Goal: Task Accomplishment & Management: Use online tool/utility

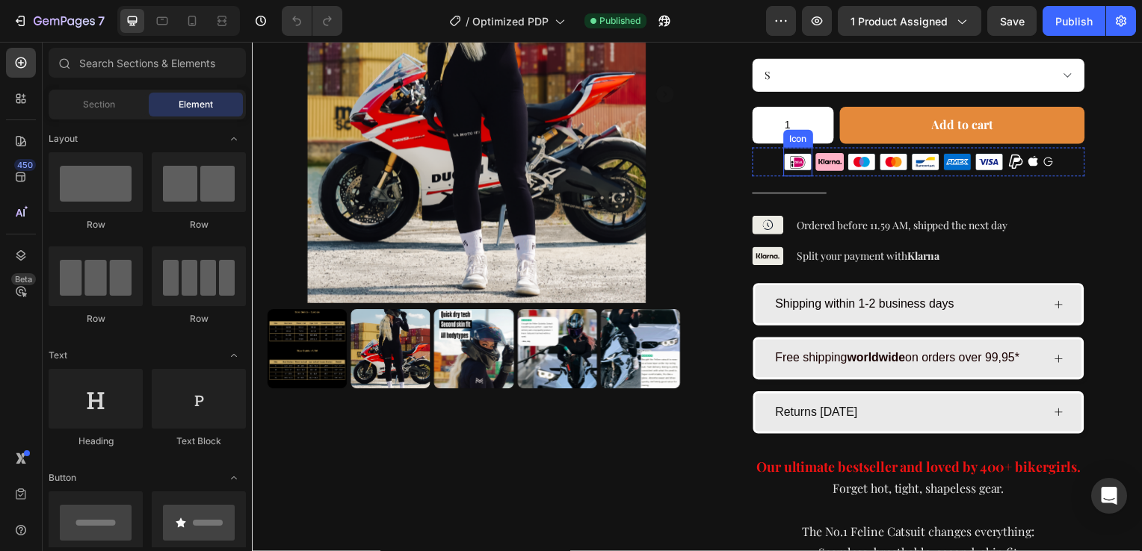
scroll to position [227, 0]
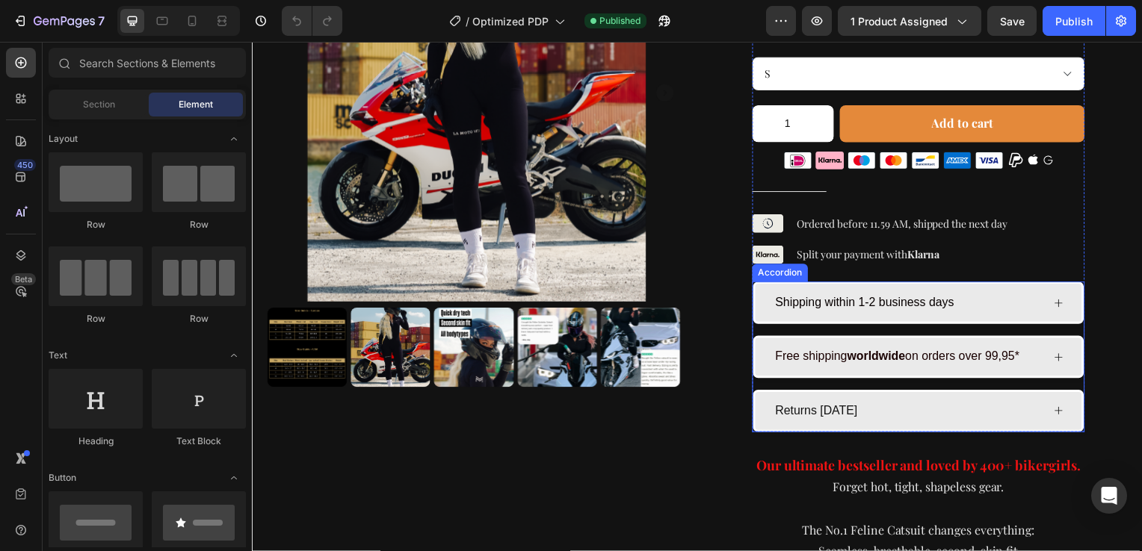
click at [1060, 356] on icon at bounding box center [1064, 360] width 8 height 8
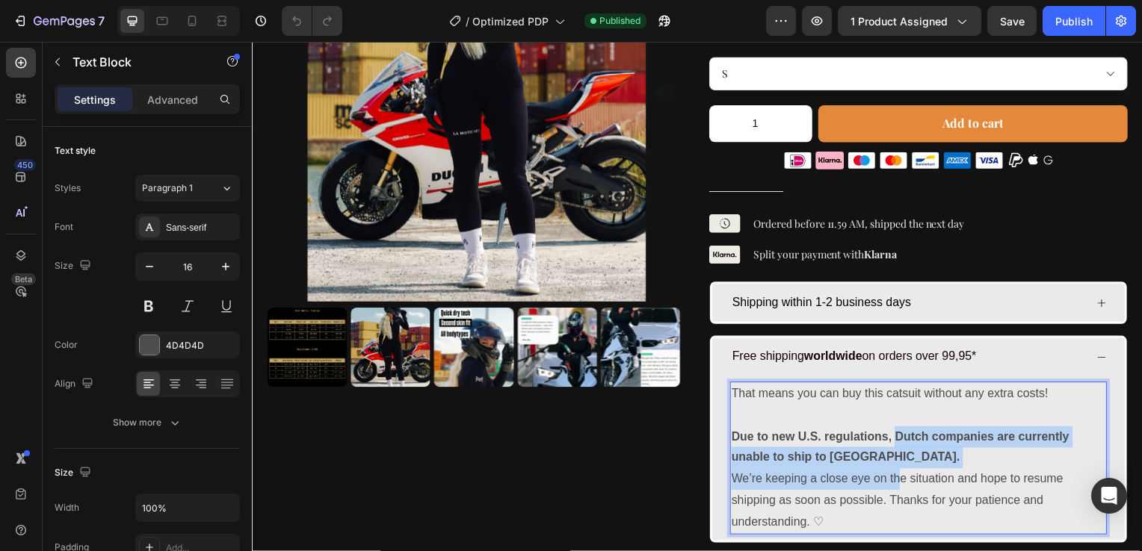
drag, startPoint x: 894, startPoint y: 434, endPoint x: 900, endPoint y: 480, distance: 46.6
click at [900, 480] on p "That means you can buy this catsuit without any extra costs! Due to new U.S. re…" at bounding box center [922, 461] width 377 height 151
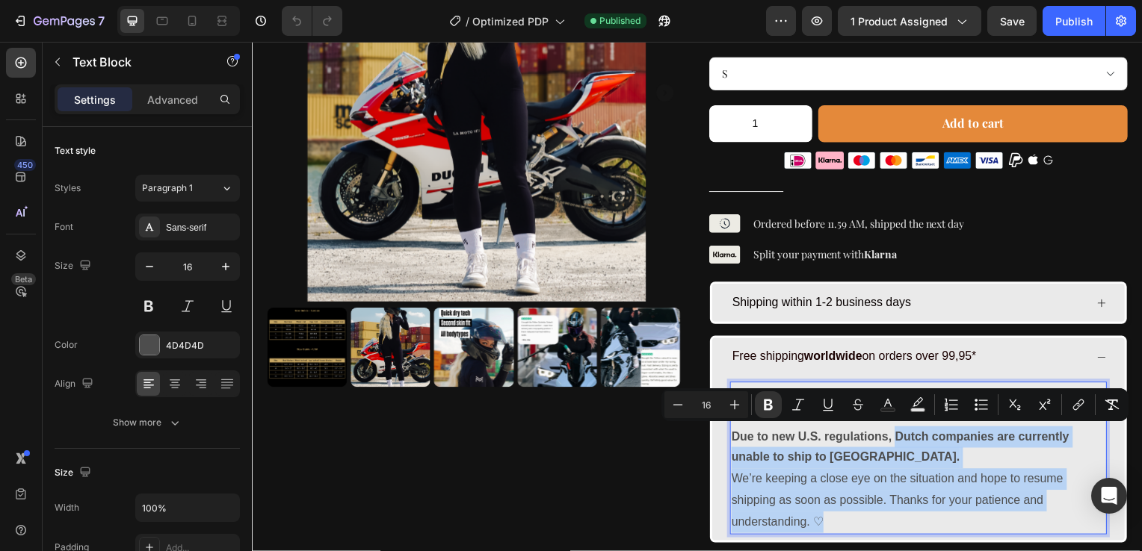
drag, startPoint x: 851, startPoint y: 518, endPoint x: 893, endPoint y: 440, distance: 88.9
click at [893, 440] on p "That means you can buy this catsuit without any extra costs! Due to new U.S. re…" at bounding box center [922, 461] width 377 height 151
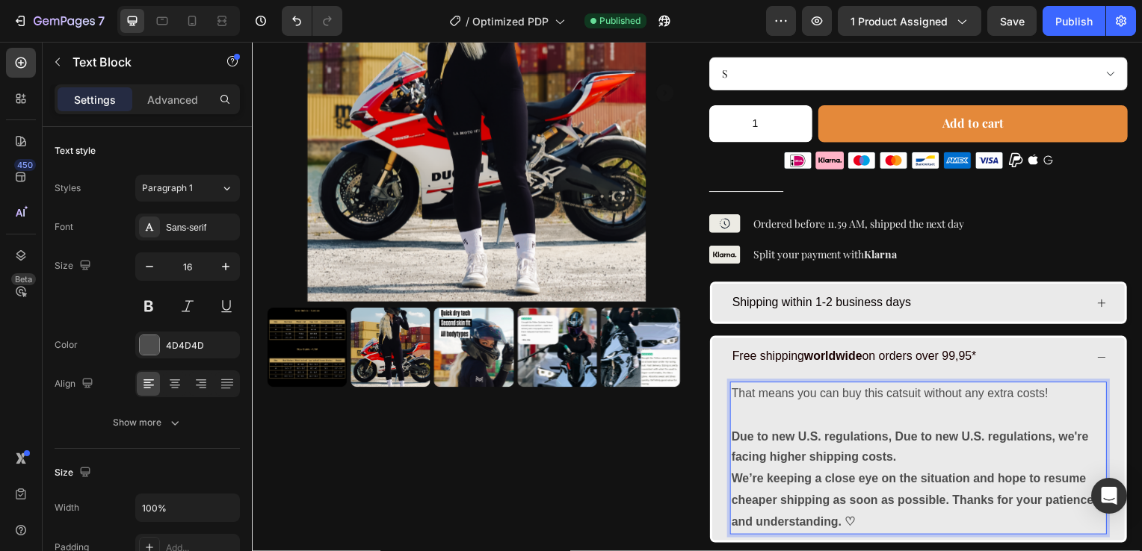
click at [895, 440] on strong "Due to new U.S. regulations, Due to new U.S. regulations, we're facing higher s…" at bounding box center [913, 450] width 359 height 34
drag, startPoint x: 891, startPoint y: 438, endPoint x: 732, endPoint y: 439, distance: 159.1
click at [734, 439] on strong "Due to new U.S. regulations, Due to new U.S. regulations, we're facing higher s…" at bounding box center [913, 450] width 359 height 34
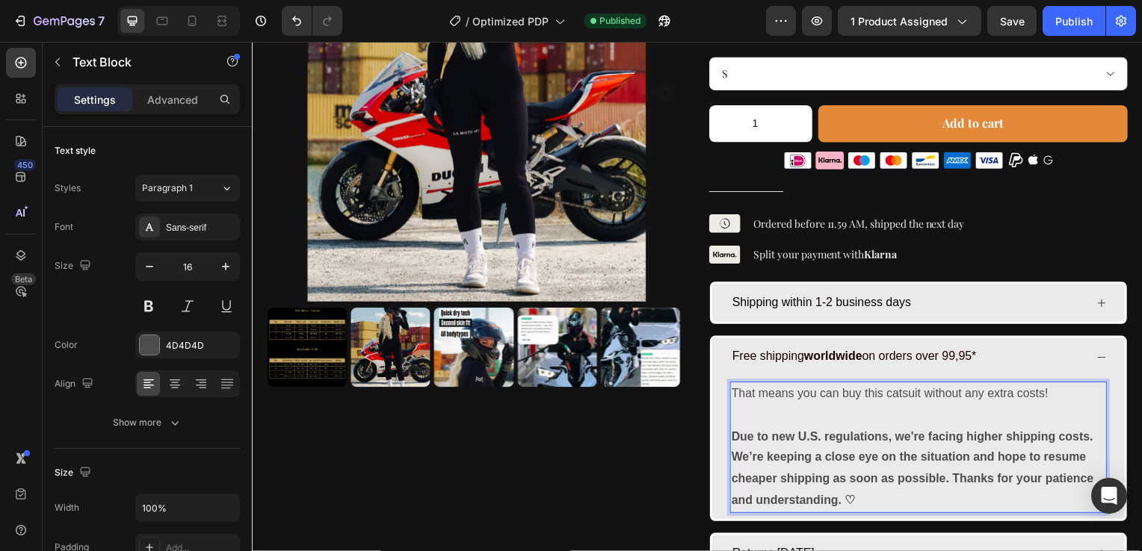
click at [1080, 435] on strong "Due to new U.S. regulations, we're facing higher shipping costs." at bounding box center [916, 439] width 364 height 13
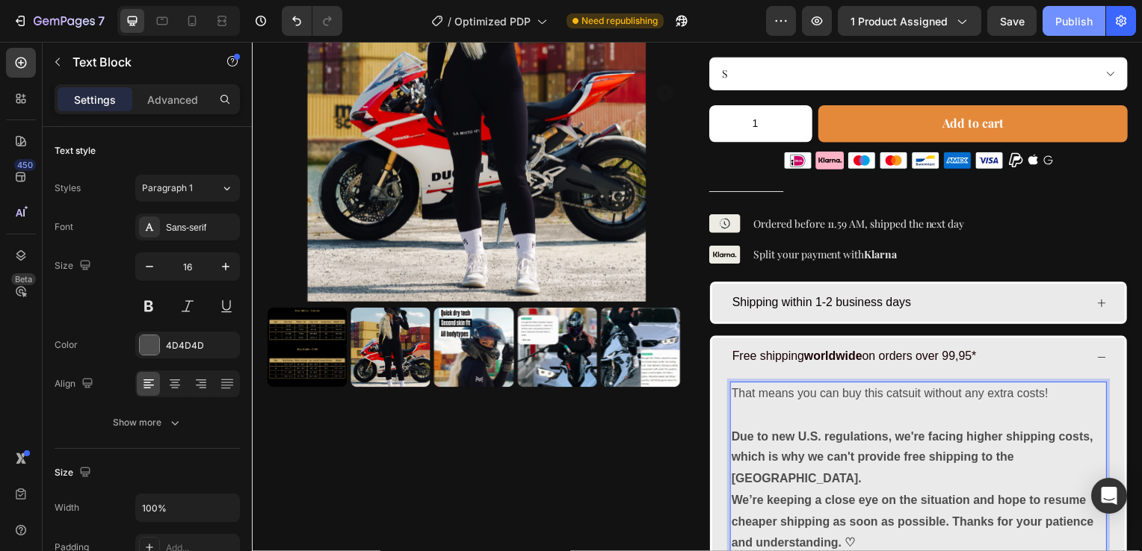
click at [1080, 19] on div "Publish" at bounding box center [1073, 21] width 37 height 16
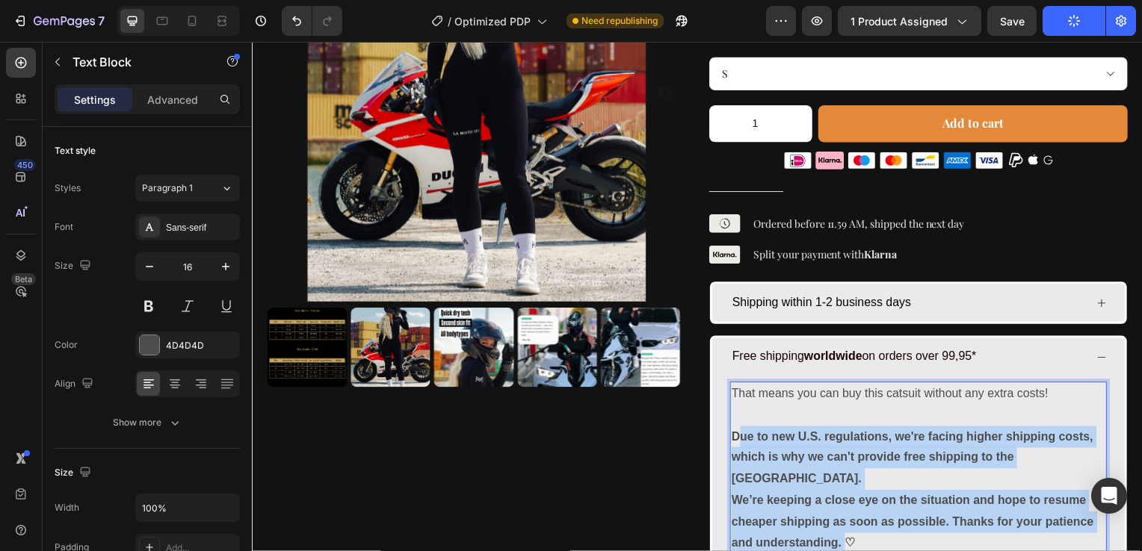
drag, startPoint x: 732, startPoint y: 436, endPoint x: 846, endPoint y: 516, distance: 139.5
click at [846, 516] on p "That means you can buy this catsuit without any extra costs! Due to new U.S. re…" at bounding box center [922, 472] width 377 height 172
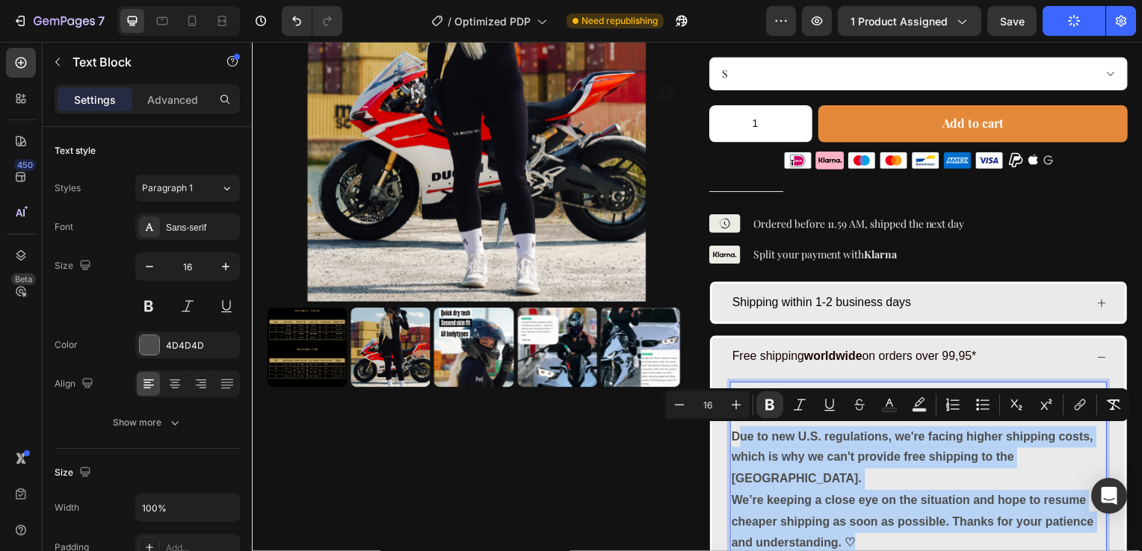
click at [859, 527] on p "That means you can buy this catsuit without any extra costs! Due to new U.S. re…" at bounding box center [922, 472] width 377 height 172
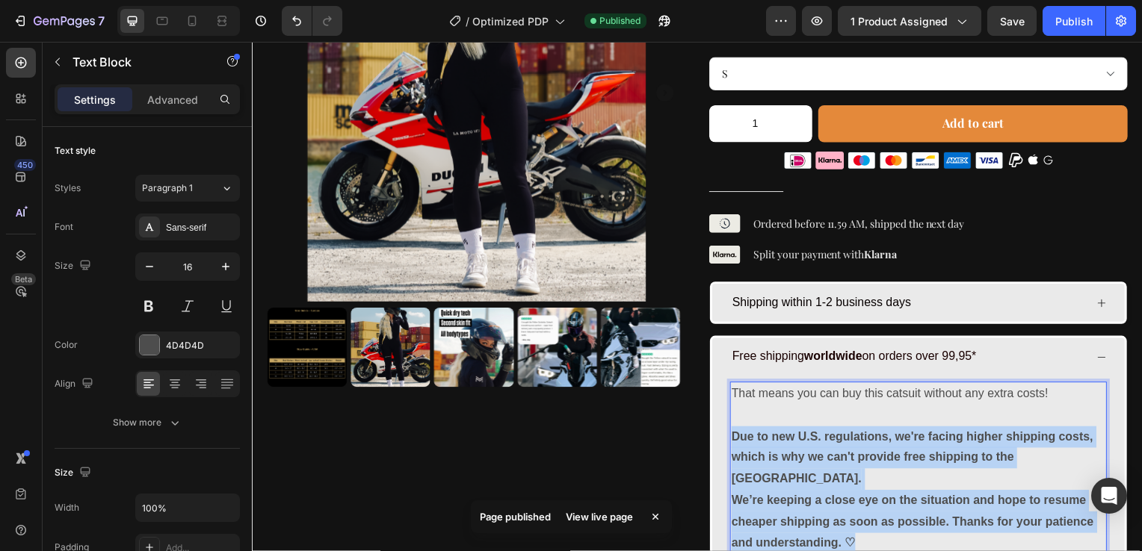
drag, startPoint x: 855, startPoint y: 524, endPoint x: 728, endPoint y: 444, distance: 150.1
click at [734, 444] on p "That means you can buy this catsuit without any extra costs! Due to new U.S. re…" at bounding box center [922, 472] width 377 height 172
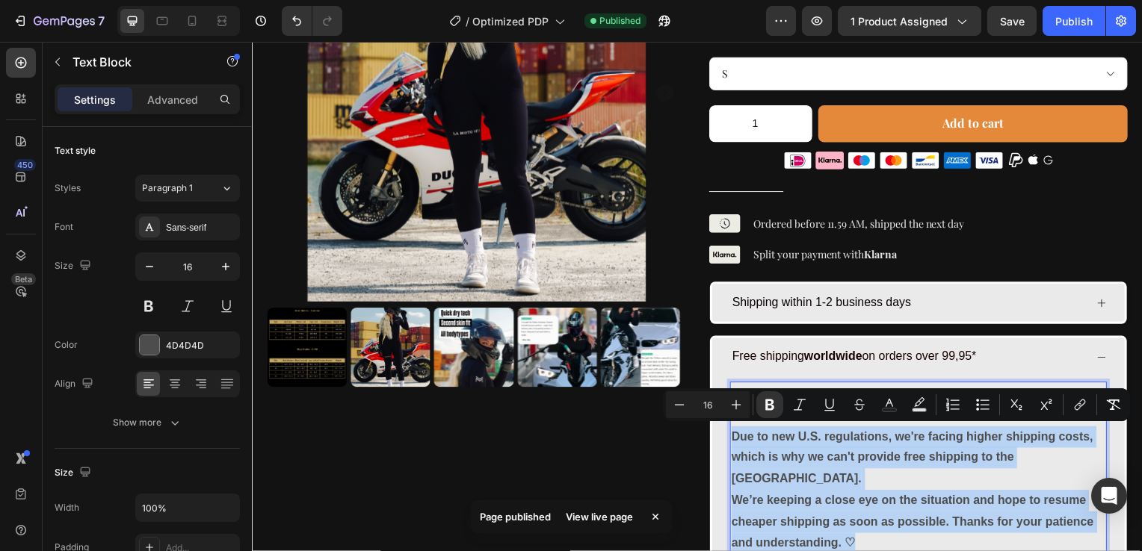
copy p "Due to new U.S. regulations, we're facing higher shipping costs, which is why w…"
click at [857, 498] on strong "We’re keeping a close eye on the situation and hope to resume cheaper shipping …" at bounding box center [916, 526] width 365 height 56
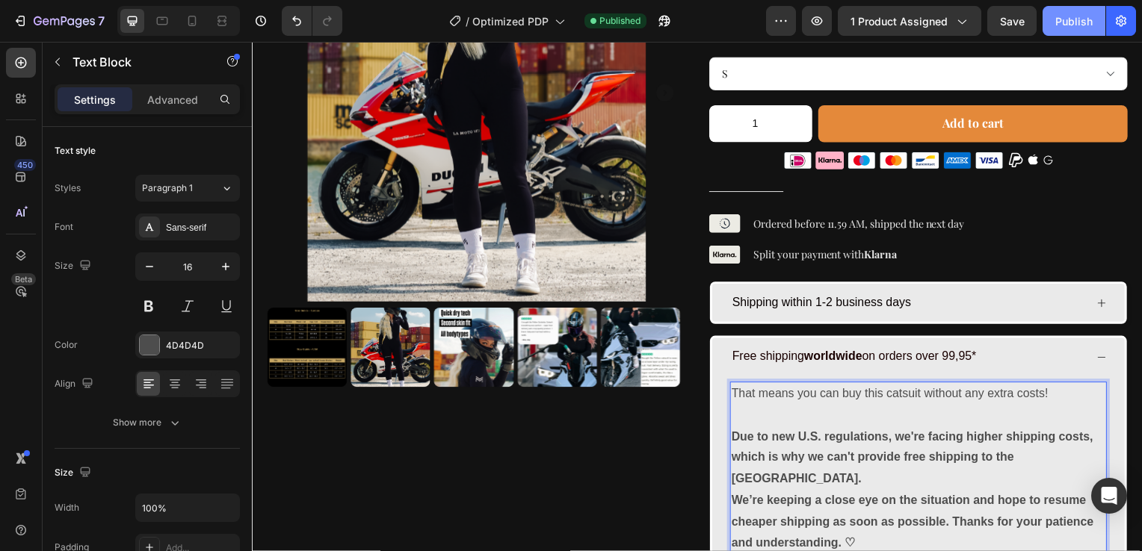
click at [1068, 31] on button "Publish" at bounding box center [1073, 21] width 63 height 30
